Goal: Information Seeking & Learning: Learn about a topic

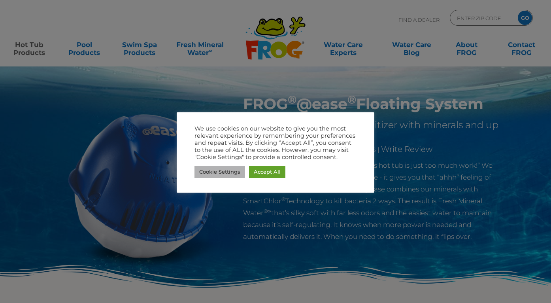
click at [233, 176] on link "Cookie Settings" at bounding box center [220, 172] width 51 height 12
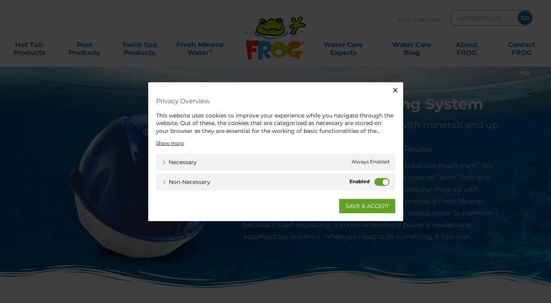
click at [385, 182] on label "Non-necessary" at bounding box center [381, 182] width 15 height 8
click at [0, 0] on input "Non-necessary" at bounding box center [0, 0] width 0 height 0
click at [364, 204] on link "SAVE & ACCEPT" at bounding box center [367, 206] width 56 height 14
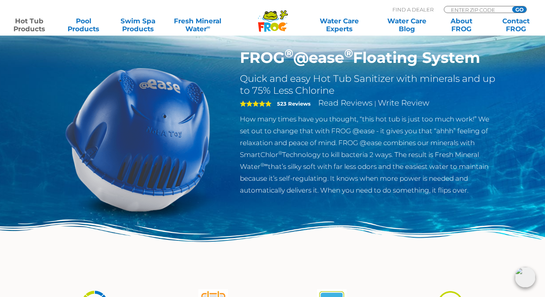
scroll to position [310, 0]
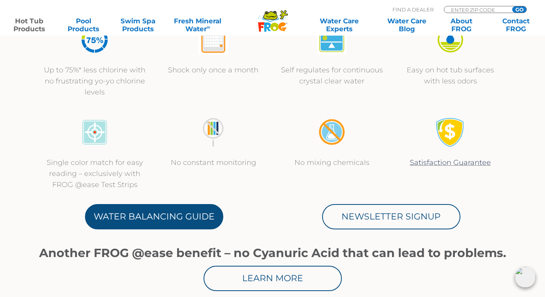
click at [147, 218] on link "Water Balancing Guide" at bounding box center [154, 216] width 138 height 25
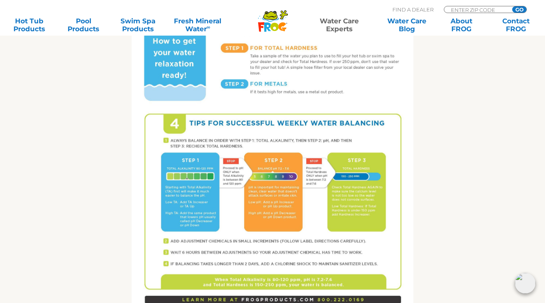
scroll to position [524, 0]
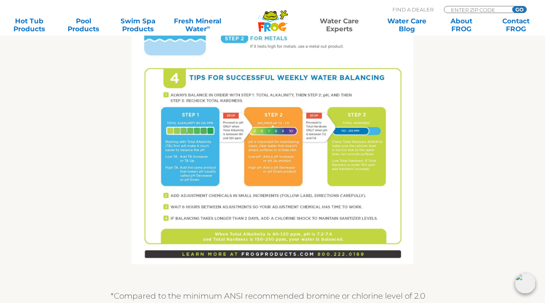
click at [216, 152] on img at bounding box center [273, 81] width 282 height 365
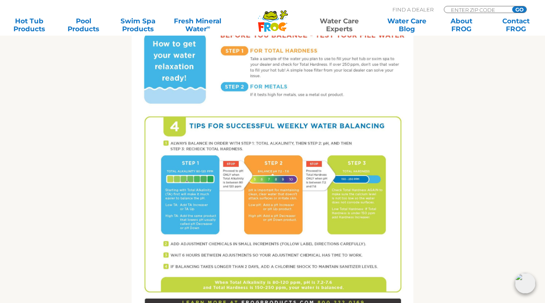
scroll to position [91, 0]
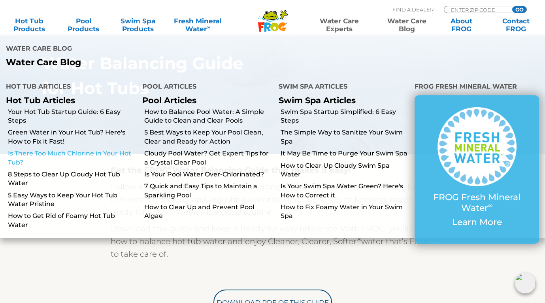
click at [51, 150] on link "Is There Too Much Chlorine in Your Hot Tub?" at bounding box center [72, 158] width 129 height 18
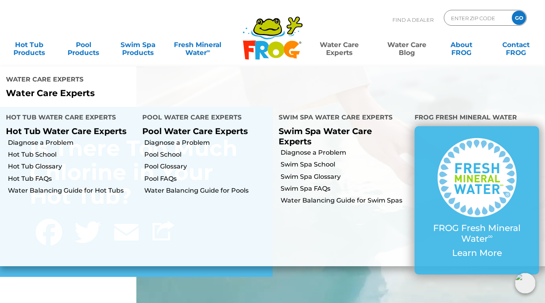
click at [341, 45] on link "Water Care Experts" at bounding box center [339, 45] width 69 height 16
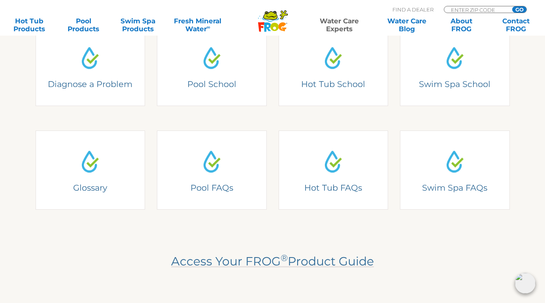
scroll to position [169, 0]
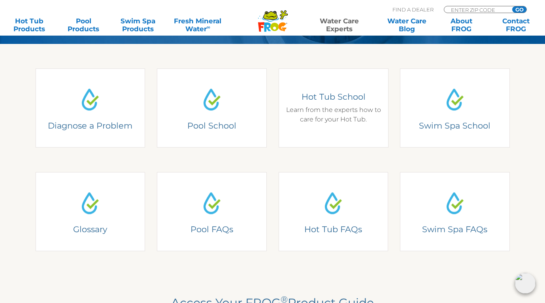
click at [344, 103] on div "Hot Tub School Hot Tub School Learn from the experts how to care for your Hot T…" at bounding box center [334, 107] width 110 height 79
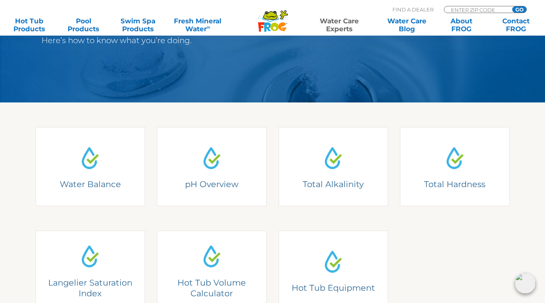
scroll to position [210, 0]
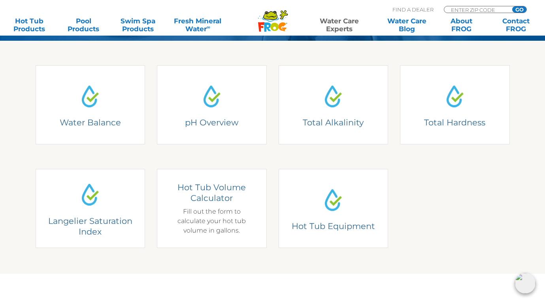
click at [213, 192] on div "Hot Tub Volume Calculator Hot Tub Volume Calculator Fill out the form to calcul…" at bounding box center [212, 208] width 110 height 79
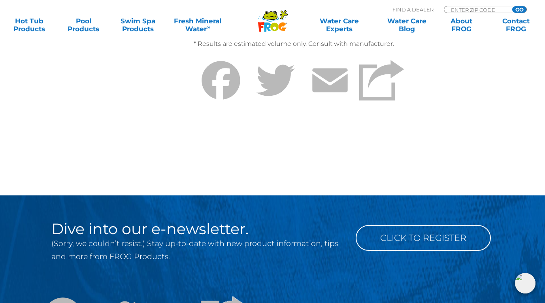
scroll to position [74, 0]
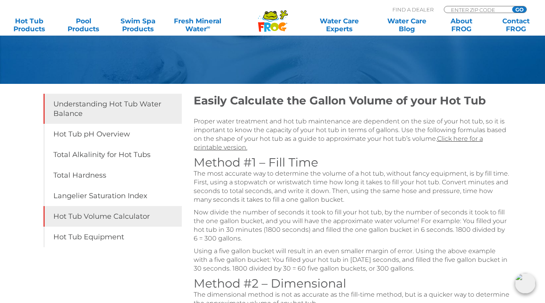
click at [95, 104] on link "Understanding Hot Tub Water Balance" at bounding box center [112, 109] width 138 height 30
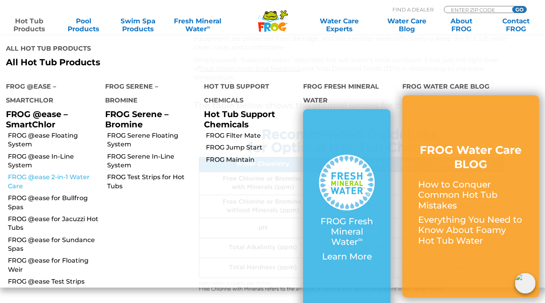
scroll to position [445, 0]
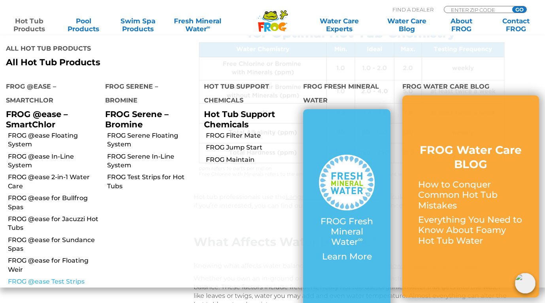
click at [36, 277] on link "FROG @ease Test Strips" at bounding box center [53, 281] width 91 height 9
